Goal: Information Seeking & Learning: Find specific fact

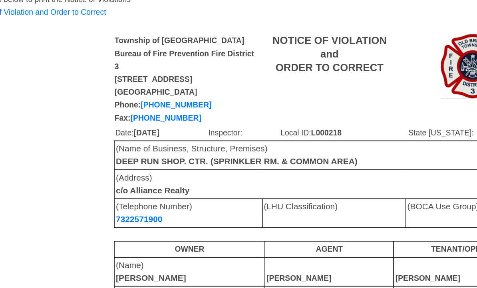
scroll to position [16, 0]
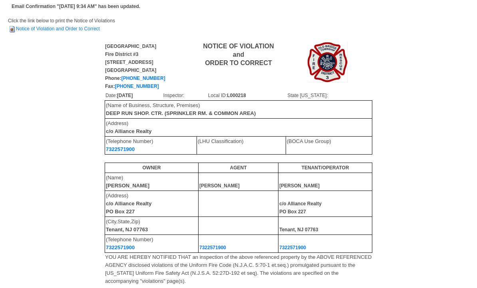
click at [42, 27] on link "Notice of Violation and Order to Correct" at bounding box center [54, 29] width 92 height 6
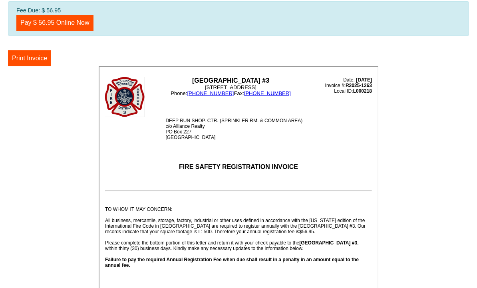
scroll to position [18, 0]
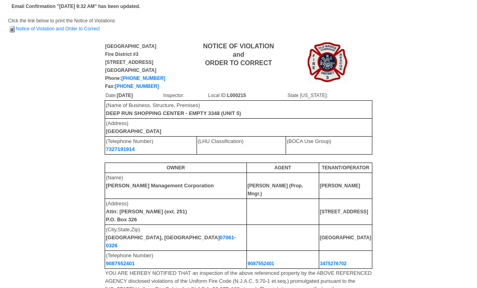
click at [40, 28] on link "Notice of Violation and Order to Correct" at bounding box center [54, 29] width 92 height 6
